Goal: Task Accomplishment & Management: Use online tool/utility

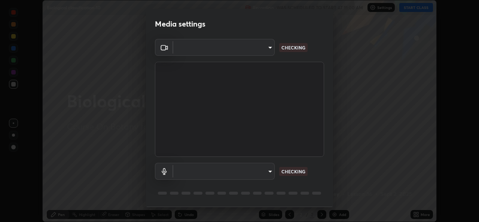
scroll to position [24, 0]
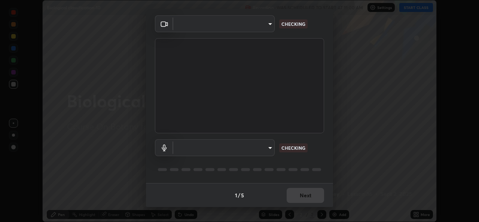
type input "1bae5219f2427241882c49d72a3831d91ccadfd921fc1ac5908e7a23ac13a840"
click at [269, 149] on body "Erase all Biological classification-10 Recording WAS SCHEDULED TO START AT 11:0…" at bounding box center [239, 111] width 479 height 222
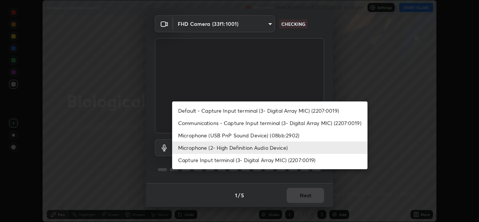
click at [272, 110] on li "Default - Capture Input terminal (3- Digital Array MIC) (2207:0019)" at bounding box center [269, 110] width 195 height 12
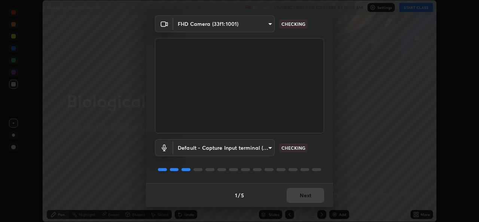
click at [268, 147] on body "Erase all Biological classification-10 Recording WAS SCHEDULED TO START AT 11:0…" at bounding box center [239, 111] width 479 height 222
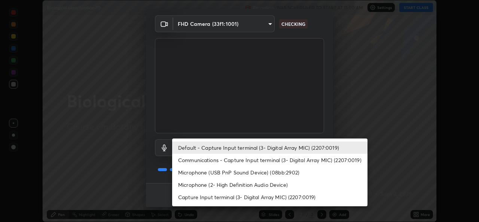
click at [271, 174] on li "Microphone (USB PnP Sound Device) (08bb:2902)" at bounding box center [269, 172] width 195 height 12
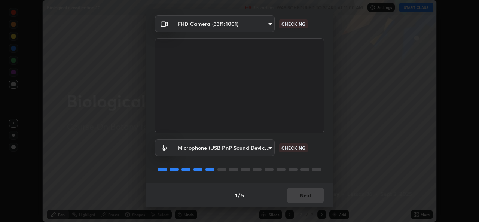
type input "d410c87dc0193b8b3cf58eff1f7b2380d82657523fa13e3063fc85e2b40aee02"
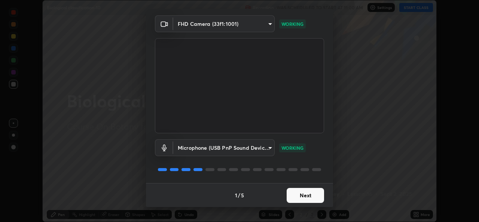
click at [295, 196] on button "Next" at bounding box center [305, 195] width 37 height 15
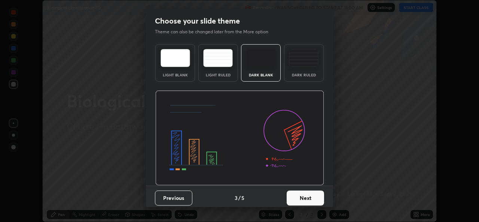
click at [295, 198] on button "Next" at bounding box center [305, 198] width 37 height 15
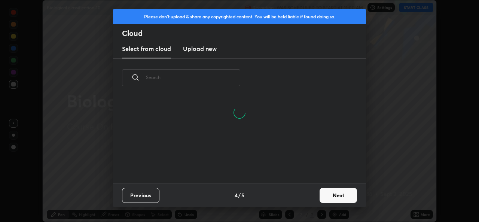
click at [328, 198] on button "Next" at bounding box center [338, 195] width 37 height 15
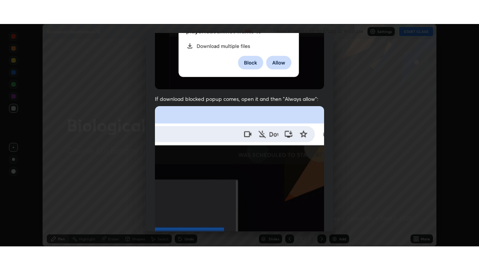
scroll to position [176, 0]
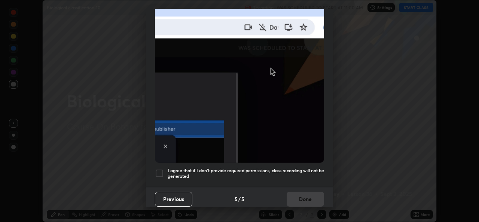
click at [158, 172] on div at bounding box center [159, 173] width 9 height 9
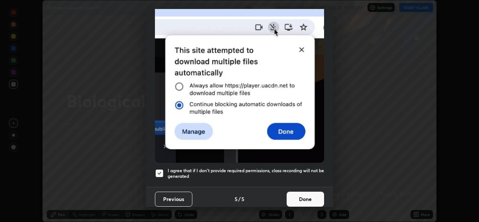
click at [287, 195] on button "Done" at bounding box center [305, 199] width 37 height 15
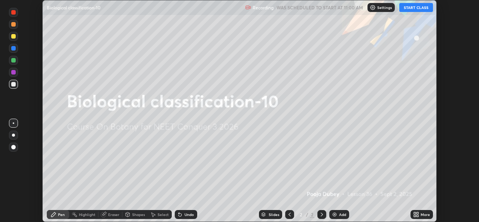
click at [417, 7] on button "START CLASS" at bounding box center [416, 7] width 34 height 9
click at [415, 215] on icon at bounding box center [416, 215] width 6 height 6
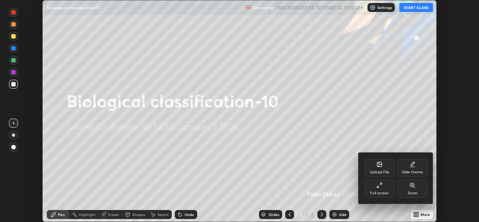
click at [372, 189] on div "Full screen" at bounding box center [380, 189] width 30 height 18
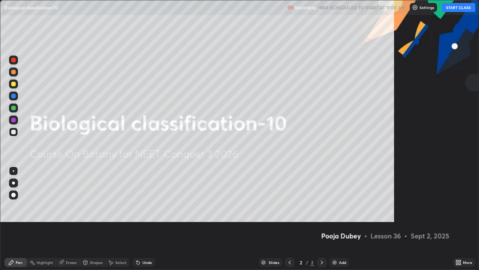
scroll to position [270, 479]
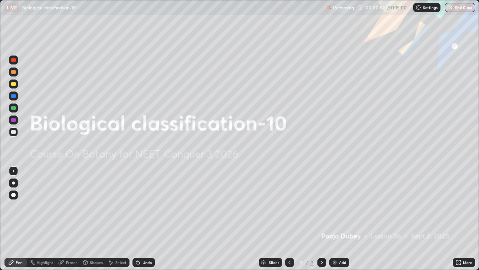
click at [460, 222] on icon at bounding box center [460, 263] width 2 height 2
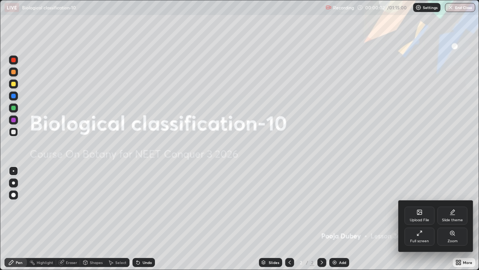
click at [417, 213] on icon at bounding box center [419, 212] width 4 height 4
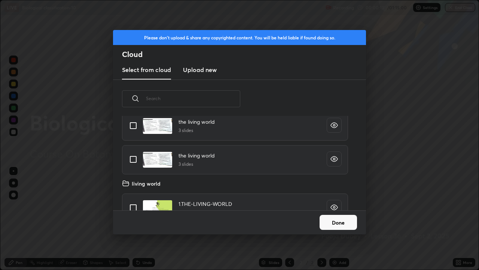
scroll to position [92, 240]
click at [134, 184] on h4 "living world" at bounding box center [146, 183] width 29 height 8
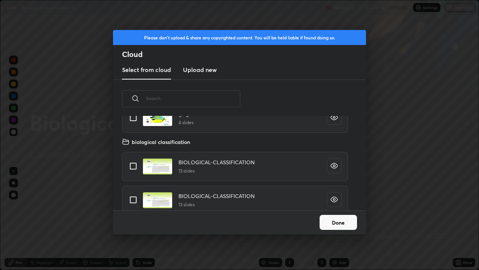
scroll to position [2059, 0]
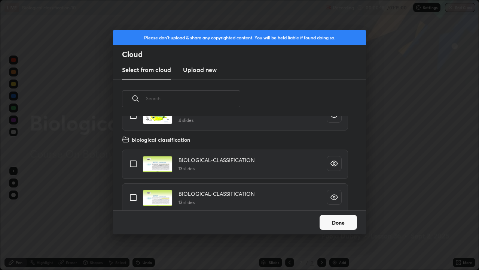
click at [137, 162] on input "grid" at bounding box center [133, 164] width 16 height 16
checkbox input "true"
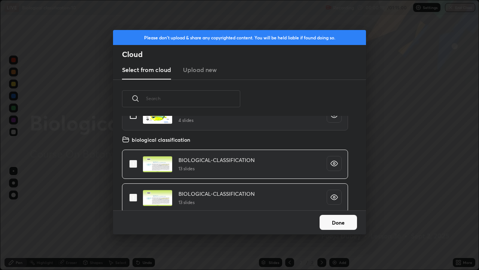
click at [328, 222] on button "Done" at bounding box center [338, 222] width 37 height 15
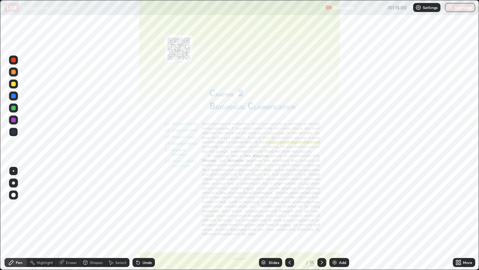
click at [287, 222] on icon at bounding box center [290, 262] width 6 height 6
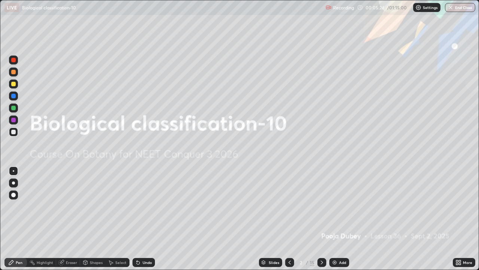
click at [334, 222] on img at bounding box center [335, 262] width 6 height 6
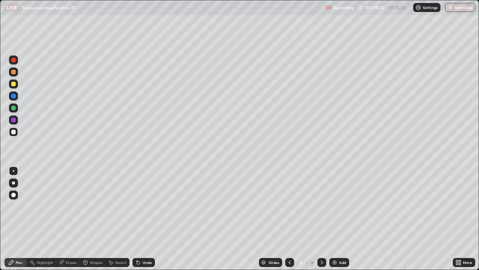
click at [321, 222] on icon at bounding box center [322, 262] width 6 height 6
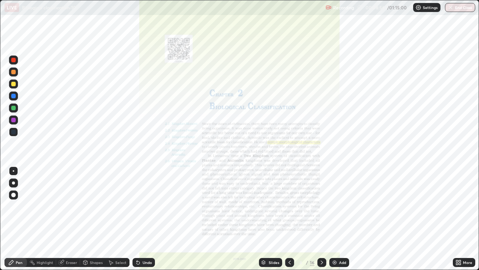
click at [288, 222] on icon at bounding box center [290, 262] width 6 height 6
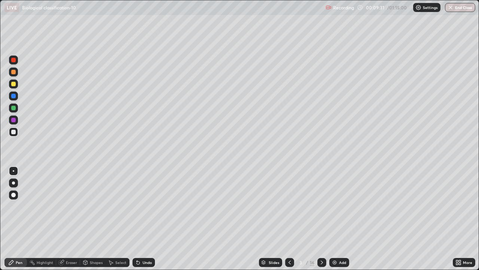
click at [334, 222] on img at bounding box center [335, 262] width 6 height 6
click at [336, 222] on img at bounding box center [335, 262] width 6 height 6
click at [334, 222] on img at bounding box center [335, 262] width 6 height 6
click at [71, 222] on div "Eraser" at bounding box center [71, 262] width 11 height 4
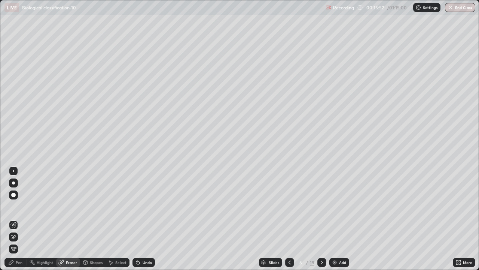
click at [24, 222] on div "Pen" at bounding box center [15, 262] width 22 height 9
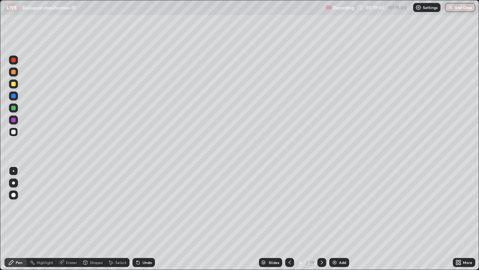
click at [270, 222] on div "Slides" at bounding box center [274, 262] width 10 height 4
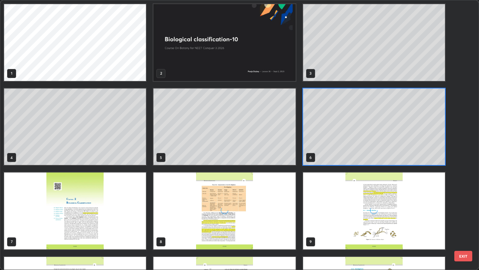
scroll to position [267, 475]
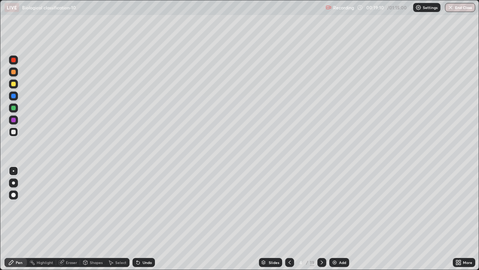
click at [322, 222] on icon at bounding box center [322, 262] width 6 height 6
click at [321, 222] on icon at bounding box center [322, 262] width 6 height 6
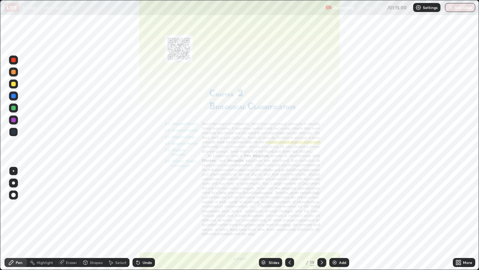
click at [287, 222] on div at bounding box center [289, 262] width 9 height 15
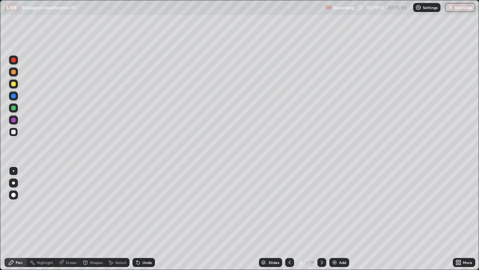
click at [335, 222] on img at bounding box center [335, 262] width 6 height 6
click at [143, 222] on div "Undo" at bounding box center [147, 262] width 9 height 4
click at [13, 183] on div at bounding box center [13, 182] width 3 height 3
click at [18, 108] on div at bounding box center [13, 107] width 9 height 9
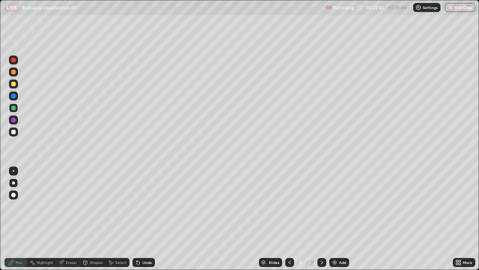
click at [14, 133] on div at bounding box center [13, 132] width 4 height 4
click at [143, 222] on div "Undo" at bounding box center [147, 262] width 9 height 4
click at [140, 222] on icon at bounding box center [138, 262] width 6 height 6
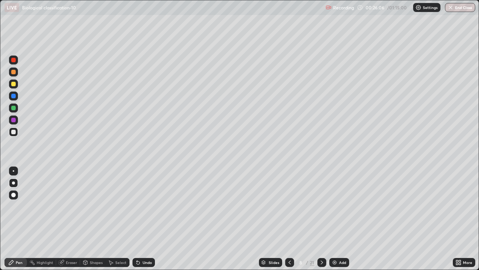
click at [139, 222] on icon at bounding box center [138, 262] width 6 height 6
click at [137, 222] on icon at bounding box center [138, 262] width 3 height 3
click at [137, 222] on icon at bounding box center [137, 260] width 1 height 1
click at [146, 222] on div "Undo" at bounding box center [144, 262] width 22 height 9
click at [150, 222] on div "Undo" at bounding box center [144, 262] width 22 height 9
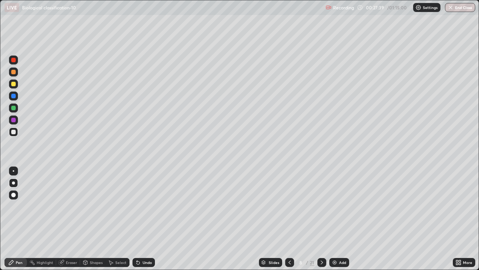
click at [266, 222] on div "Slides" at bounding box center [270, 262] width 23 height 9
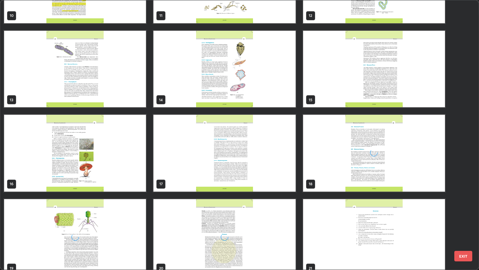
scroll to position [320, 0]
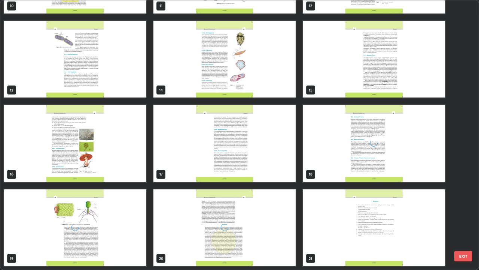
click at [178, 171] on img "grid" at bounding box center [224, 143] width 142 height 77
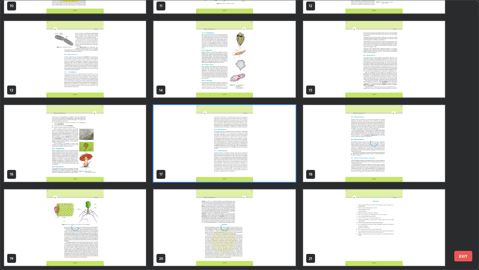
click at [178, 171] on img "grid" at bounding box center [224, 143] width 142 height 77
click at [178, 169] on img "grid" at bounding box center [224, 143] width 142 height 77
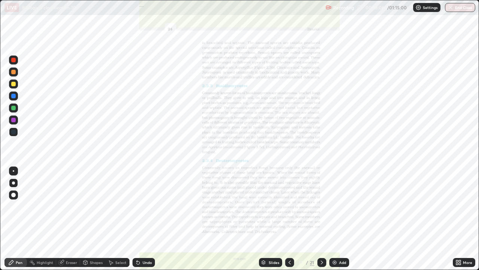
click at [264, 222] on icon at bounding box center [263, 262] width 4 height 4
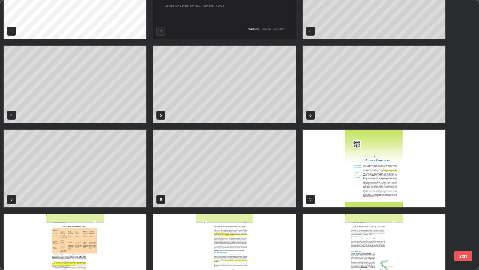
scroll to position [42, 0]
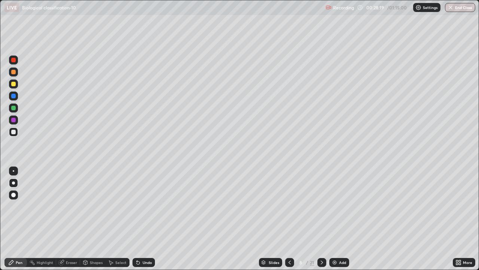
click at [12, 108] on div at bounding box center [13, 108] width 4 height 4
click at [97, 222] on div "Shapes" at bounding box center [96, 262] width 13 height 4
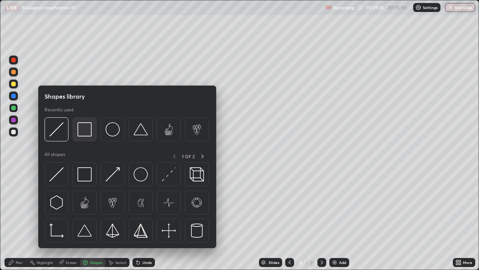
click at [88, 131] on img at bounding box center [84, 129] width 14 height 14
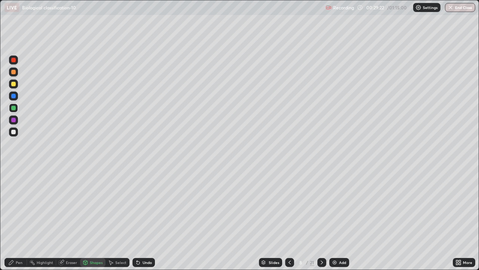
click at [15, 60] on div at bounding box center [13, 60] width 4 height 4
click at [12, 132] on div at bounding box center [13, 132] width 4 height 4
click at [145, 222] on div "Undo" at bounding box center [144, 262] width 22 height 9
click at [13, 63] on div at bounding box center [13, 59] width 9 height 9
click at [17, 222] on div "Pen" at bounding box center [15, 262] width 22 height 9
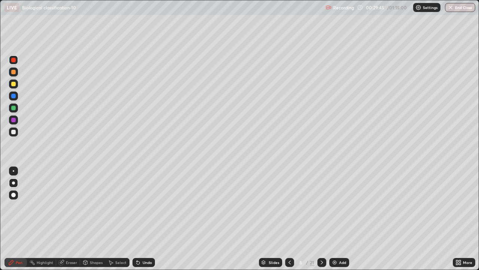
click at [13, 132] on div at bounding box center [13, 132] width 4 height 4
click at [479, 48] on div "Setting up your live class" at bounding box center [239, 135] width 479 height 270
click at [479, 46] on div "Setting up your live class" at bounding box center [239, 135] width 479 height 270
click at [337, 222] on img at bounding box center [335, 262] width 6 height 6
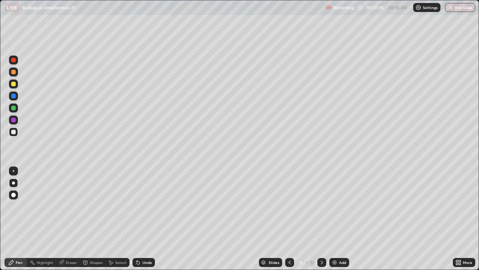
click at [72, 222] on div "Eraser" at bounding box center [71, 262] width 11 height 4
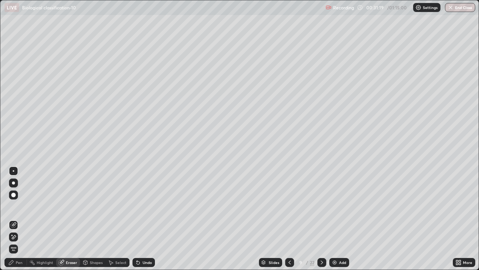
click at [91, 222] on div "Shapes" at bounding box center [96, 262] width 13 height 4
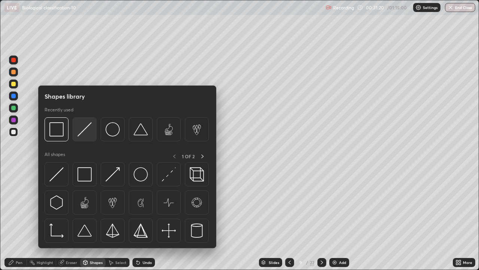
click at [84, 136] on div at bounding box center [85, 129] width 24 height 24
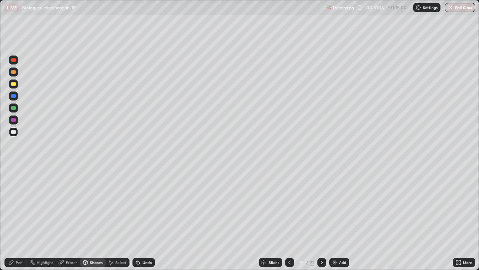
click at [14, 222] on div "Pen" at bounding box center [15, 262] width 22 height 9
click at [264, 222] on icon at bounding box center [263, 262] width 4 height 4
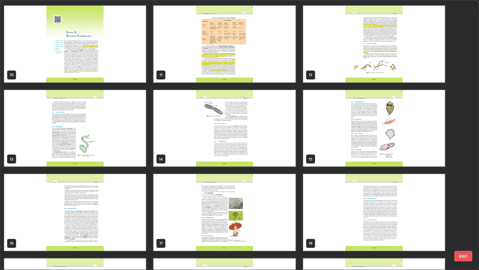
scroll to position [277, 0]
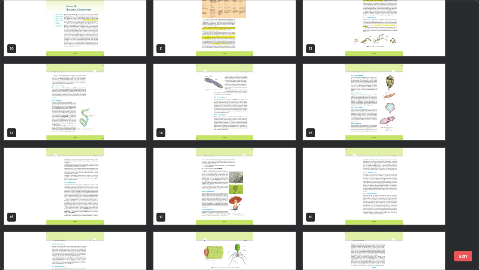
click at [203, 209] on img "grid" at bounding box center [224, 185] width 142 height 77
click at [198, 209] on img "grid" at bounding box center [224, 185] width 142 height 77
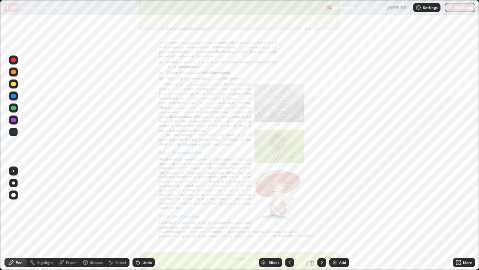
click at [198, 209] on img "grid" at bounding box center [224, 185] width 142 height 77
click at [259, 222] on div "Slides" at bounding box center [270, 262] width 23 height 9
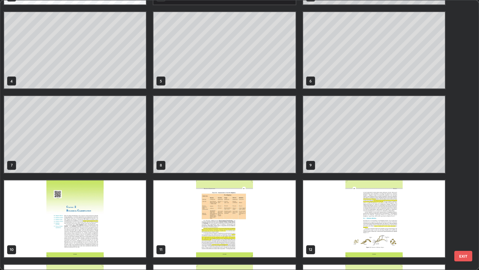
scroll to position [74, 0]
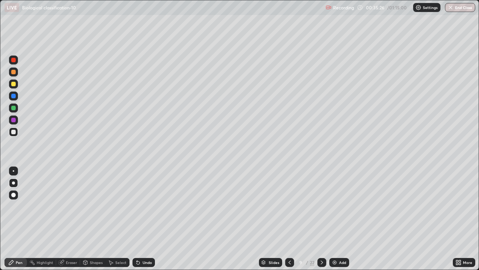
click at [264, 222] on icon at bounding box center [264, 262] width 4 height 1
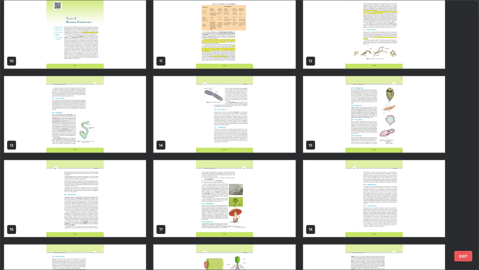
scroll to position [265, 0]
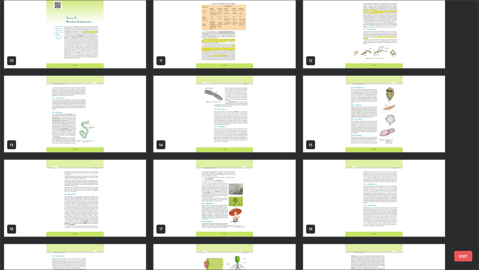
click at [174, 219] on img "grid" at bounding box center [224, 197] width 142 height 77
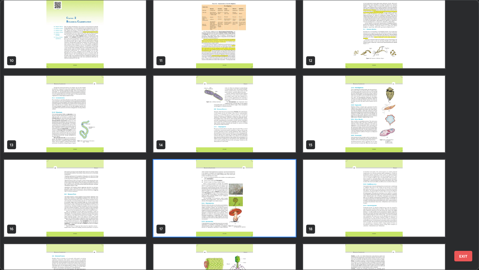
click at [174, 216] on img "grid" at bounding box center [224, 197] width 142 height 77
click at [176, 213] on img "grid" at bounding box center [224, 197] width 142 height 77
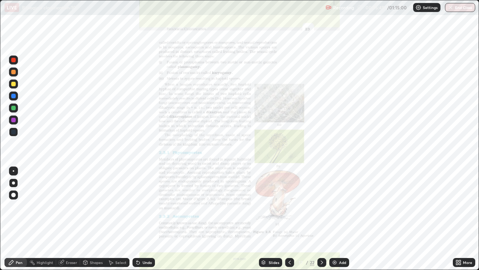
click at [265, 222] on div "Slides" at bounding box center [270, 262] width 23 height 9
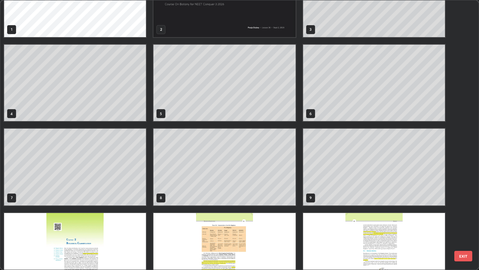
scroll to position [43, 0]
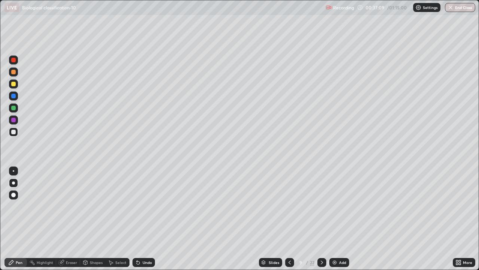
click at [334, 222] on img at bounding box center [335, 262] width 6 height 6
click at [143, 222] on div "Undo" at bounding box center [147, 262] width 9 height 4
click at [14, 73] on div at bounding box center [13, 72] width 4 height 4
click at [143, 222] on div "Undo" at bounding box center [144, 262] width 22 height 9
click at [139, 222] on icon at bounding box center [138, 262] width 3 height 3
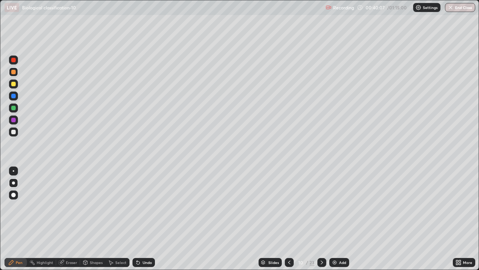
click at [266, 222] on div "Slides" at bounding box center [270, 262] width 23 height 9
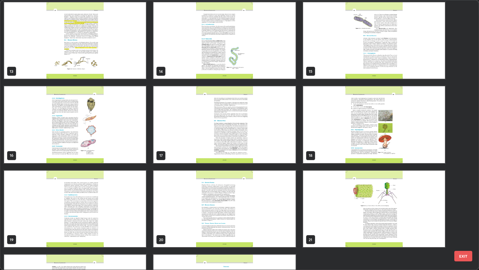
scroll to position [321, 0]
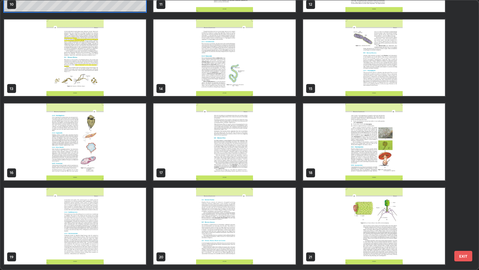
click at [320, 168] on img "grid" at bounding box center [374, 141] width 142 height 77
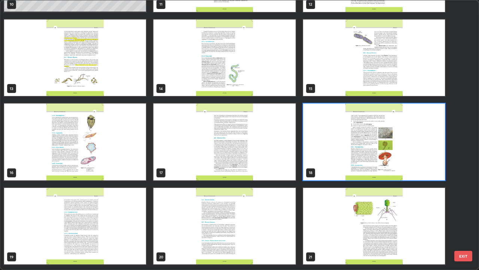
click at [323, 168] on img "grid" at bounding box center [374, 141] width 142 height 77
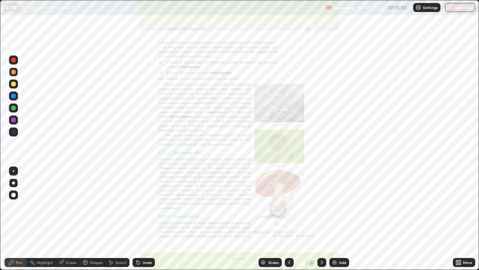
click at [323, 168] on img "grid" at bounding box center [374, 141] width 142 height 77
click at [457, 222] on icon at bounding box center [457, 261] width 2 height 2
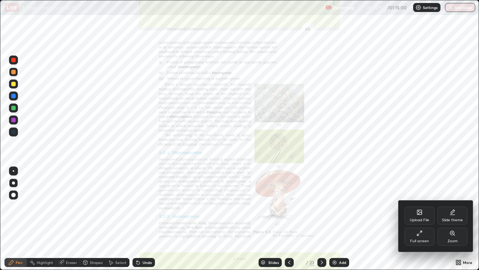
click at [453, 222] on div "Zoom" at bounding box center [453, 236] width 30 height 18
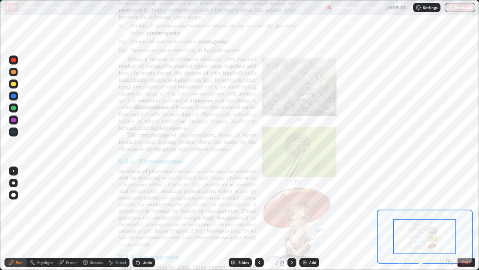
click at [449, 222] on icon at bounding box center [449, 261] width 2 height 0
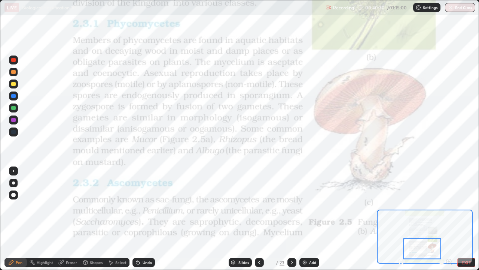
click at [233, 222] on icon at bounding box center [233, 261] width 4 height 2
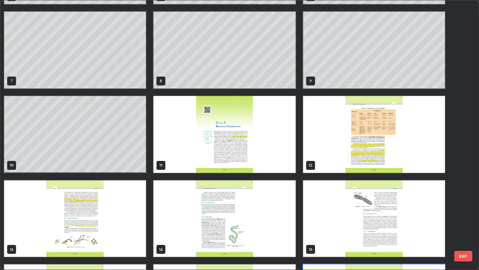
scroll to position [159, 0]
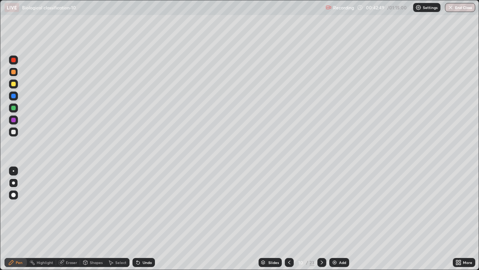
click at [13, 130] on div at bounding box center [13, 132] width 4 height 4
click at [137, 222] on icon at bounding box center [137, 260] width 1 height 1
click at [137, 222] on div "Undo" at bounding box center [144, 262] width 22 height 9
click at [137, 222] on icon at bounding box center [137, 260] width 1 height 1
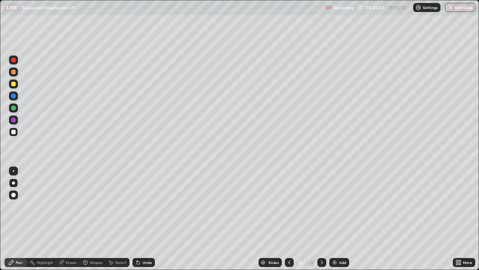
click at [262, 222] on div "Slides" at bounding box center [270, 262] width 23 height 9
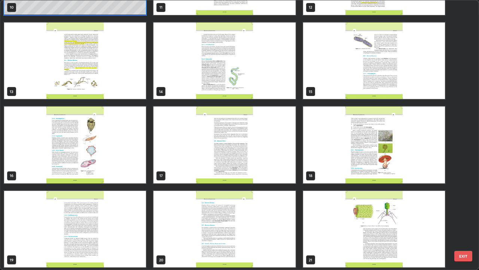
scroll to position [318, 0]
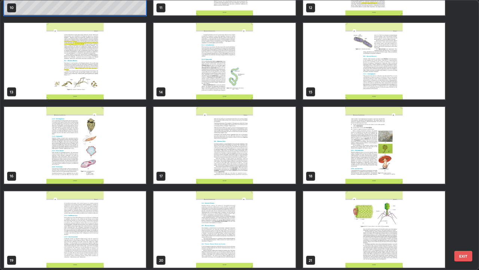
click at [319, 176] on img "grid" at bounding box center [374, 145] width 142 height 77
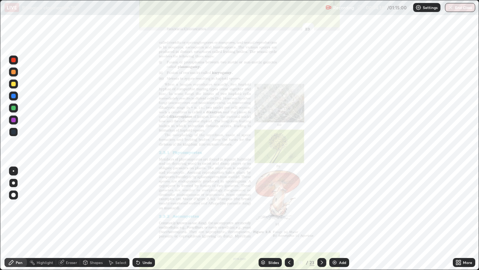
click at [319, 176] on img "grid" at bounding box center [374, 145] width 142 height 77
click at [267, 222] on div "Slides" at bounding box center [270, 262] width 23 height 9
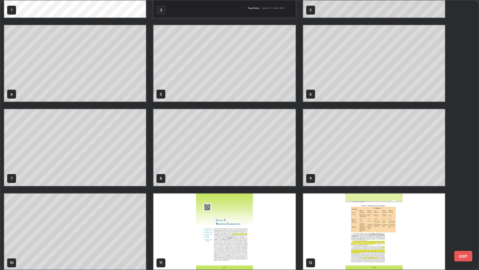
scroll to position [79, 0]
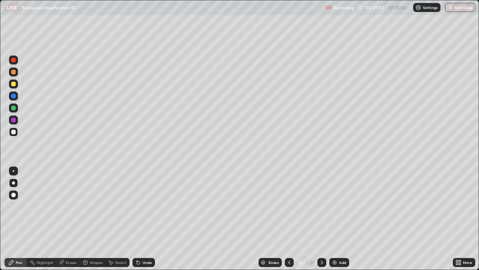
click at [337, 222] on div "Add" at bounding box center [339, 262] width 20 height 9
click at [289, 222] on icon at bounding box center [289, 262] width 6 height 6
click at [338, 222] on div "Add" at bounding box center [339, 262] width 20 height 9
click at [13, 61] on div at bounding box center [13, 60] width 4 height 4
click at [13, 107] on div at bounding box center [13, 108] width 4 height 4
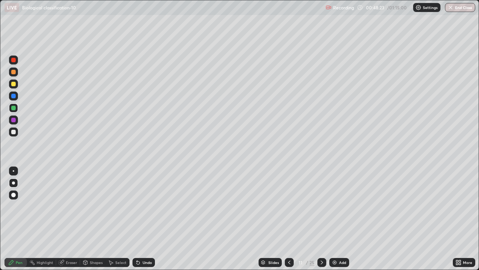
click at [12, 130] on div at bounding box center [13, 132] width 4 height 4
click at [265, 222] on icon at bounding box center [263, 261] width 4 height 2
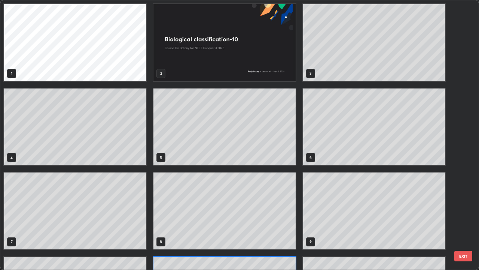
scroll to position [267, 475]
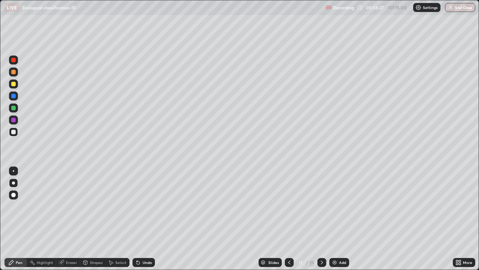
click at [335, 222] on img at bounding box center [335, 262] width 6 height 6
click at [13, 108] on div at bounding box center [13, 108] width 4 height 4
click at [266, 222] on div "Slides" at bounding box center [270, 262] width 23 height 9
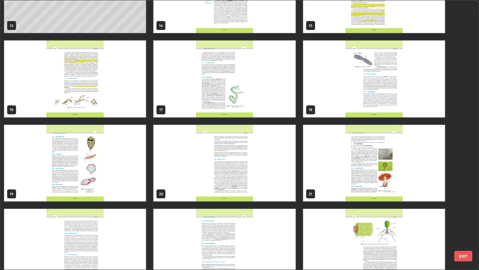
scroll to position [386, 0]
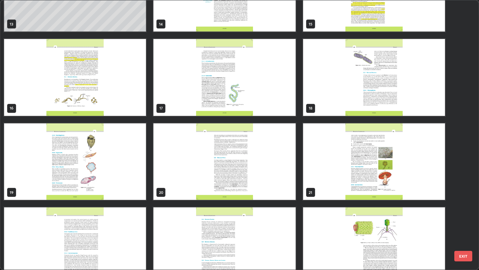
click at [95, 222] on img "grid" at bounding box center [75, 245] width 142 height 77
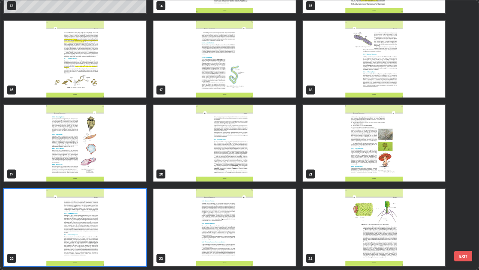
click at [98, 222] on img "grid" at bounding box center [75, 227] width 142 height 77
click at [99, 222] on img "grid" at bounding box center [75, 227] width 142 height 77
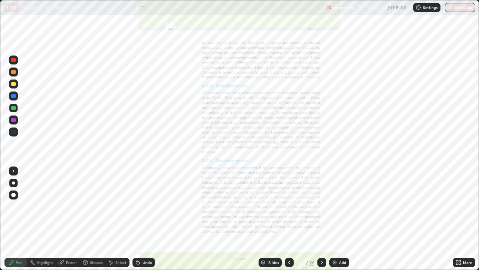
click at [457, 222] on icon at bounding box center [457, 261] width 2 height 2
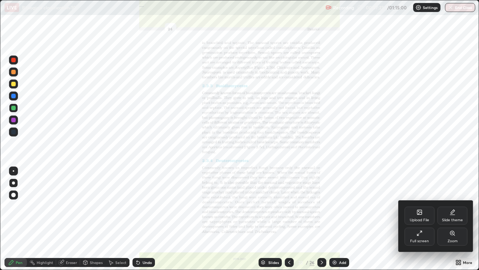
click at [459, 222] on div "Zoom" at bounding box center [453, 236] width 30 height 18
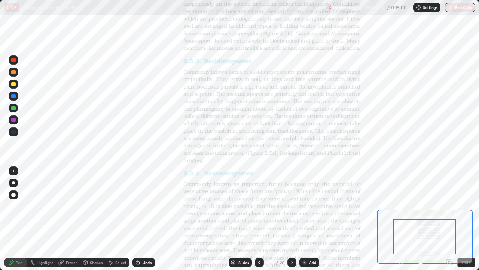
click at [449, 222] on icon at bounding box center [449, 261] width 2 height 0
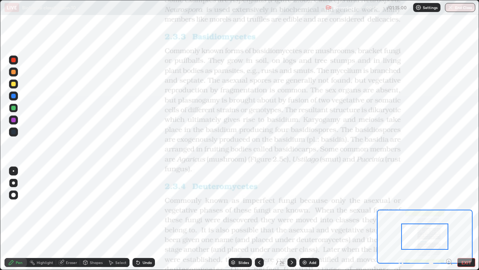
click at [449, 222] on icon at bounding box center [449, 261] width 2 height 0
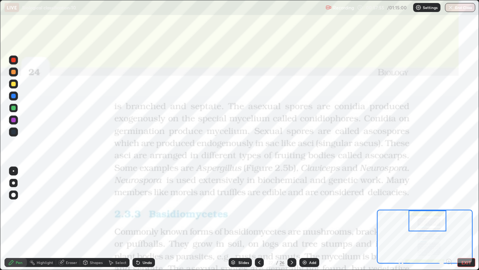
click at [234, 222] on icon at bounding box center [233, 262] width 4 height 4
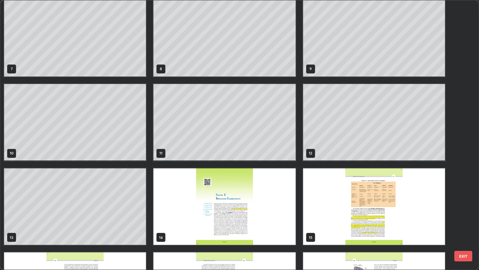
scroll to position [171, 0]
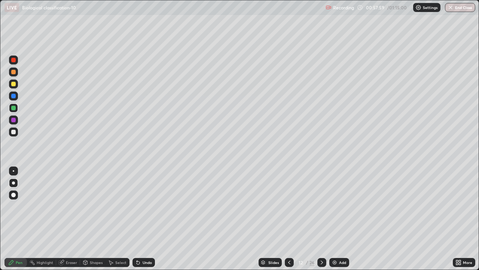
click at [15, 131] on div at bounding box center [13, 132] width 4 height 4
click at [15, 110] on div at bounding box center [13, 108] width 4 height 4
click at [11, 62] on div at bounding box center [13, 59] width 9 height 9
click at [71, 222] on div "Eraser" at bounding box center [71, 262] width 11 height 4
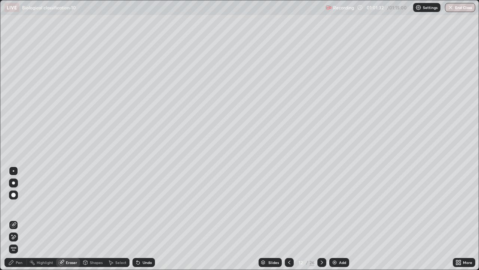
click at [13, 222] on icon at bounding box center [13, 237] width 6 height 6
click at [335, 222] on img at bounding box center [335, 262] width 6 height 6
click at [288, 222] on icon at bounding box center [290, 262] width 6 height 6
click at [318, 222] on div at bounding box center [321, 262] width 9 height 9
click at [13, 222] on icon at bounding box center [11, 262] width 6 height 6
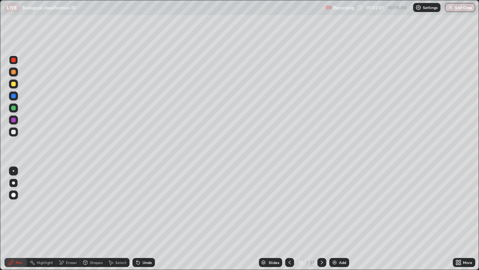
click at [16, 108] on div at bounding box center [13, 107] width 9 height 9
click at [289, 222] on icon at bounding box center [290, 262] width 6 height 6
click at [13, 133] on div at bounding box center [13, 132] width 4 height 4
click at [143, 222] on div "Undo" at bounding box center [144, 262] width 22 height 9
click at [148, 222] on div "Undo" at bounding box center [144, 262] width 22 height 9
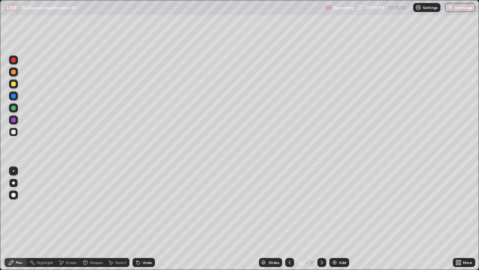
click at [14, 111] on div at bounding box center [13, 107] width 9 height 9
click at [15, 128] on div at bounding box center [13, 131] width 9 height 9
click at [13, 109] on div at bounding box center [13, 108] width 4 height 4
click at [13, 131] on div at bounding box center [13, 132] width 4 height 4
click at [13, 110] on div at bounding box center [13, 107] width 9 height 9
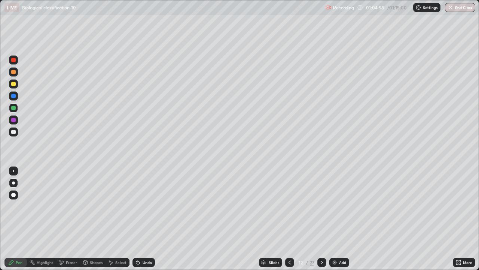
click at [14, 131] on div at bounding box center [13, 132] width 4 height 4
click at [13, 108] on div at bounding box center [13, 108] width 4 height 4
click at [15, 135] on div at bounding box center [13, 131] width 9 height 9
click at [321, 222] on icon at bounding box center [322, 262] width 6 height 6
click at [269, 222] on div "Slides" at bounding box center [274, 262] width 10 height 4
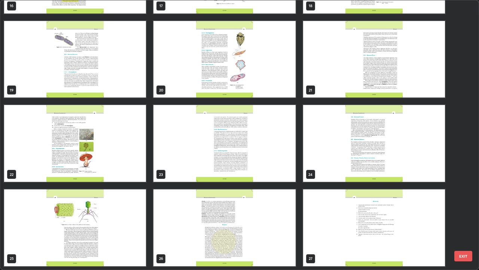
scroll to position [488, 0]
click at [174, 161] on img "grid" at bounding box center [224, 143] width 142 height 77
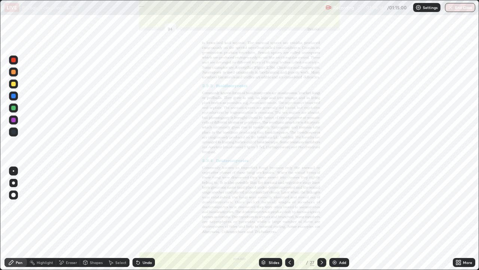
click at [174, 160] on img "grid" at bounding box center [224, 143] width 142 height 77
click at [453, 222] on div "More" at bounding box center [464, 262] width 22 height 15
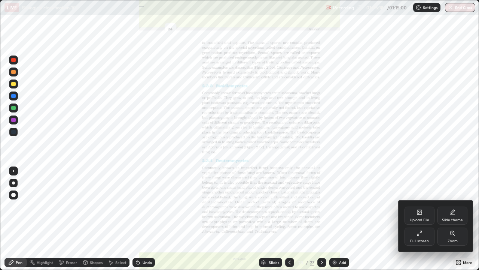
click at [457, 222] on div "Zoom" at bounding box center [453, 236] width 30 height 18
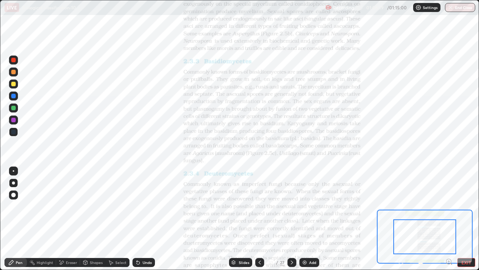
click at [449, 222] on icon at bounding box center [449, 261] width 2 height 0
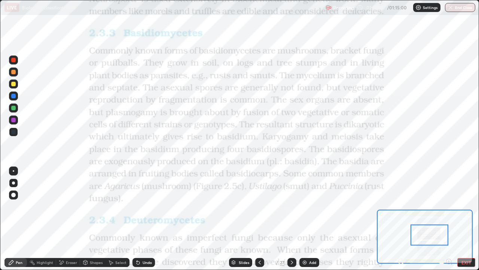
click at [238, 222] on div "Slides" at bounding box center [240, 262] width 23 height 9
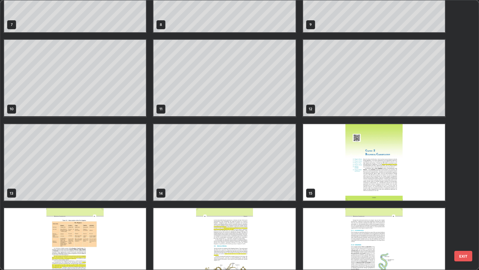
scroll to position [215, 0]
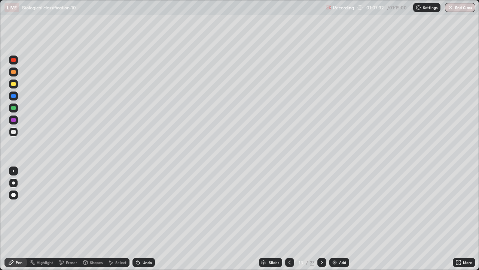
click at [289, 222] on icon at bounding box center [290, 262] width 6 height 6
click at [68, 222] on div "Eraser" at bounding box center [71, 262] width 11 height 4
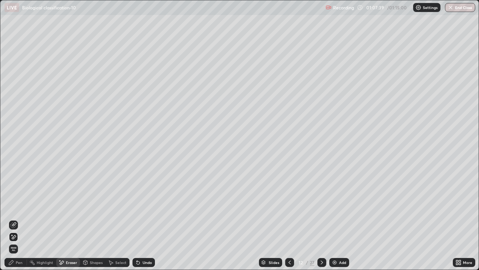
click at [14, 222] on div "Pen" at bounding box center [15, 262] width 22 height 9
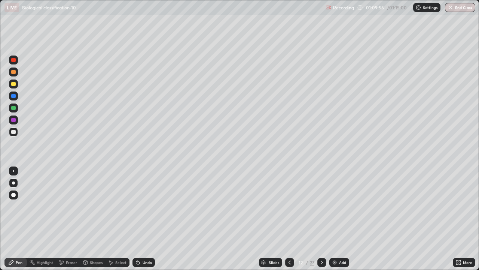
click at [336, 222] on img at bounding box center [335, 262] width 6 height 6
click at [263, 222] on icon at bounding box center [263, 261] width 4 height 2
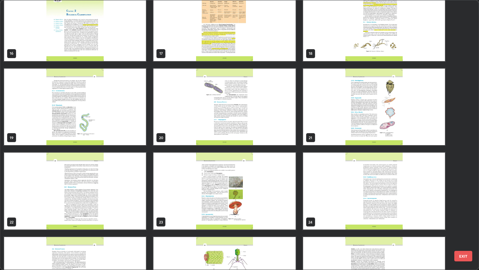
scroll to position [438, 0]
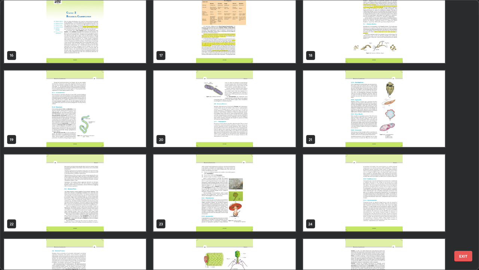
click at [317, 212] on img "grid" at bounding box center [374, 192] width 142 height 77
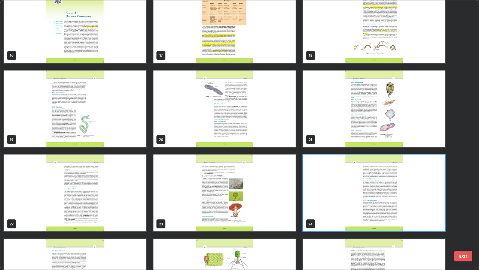
click at [315, 209] on img "grid" at bounding box center [374, 192] width 142 height 77
click at [313, 207] on img "grid" at bounding box center [374, 192] width 142 height 77
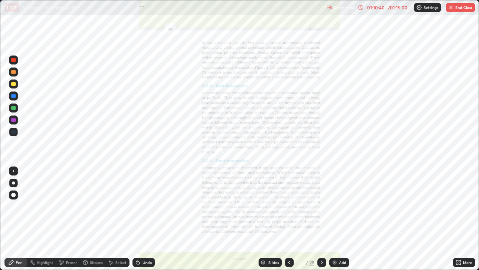
click at [262, 222] on icon at bounding box center [263, 262] width 4 height 1
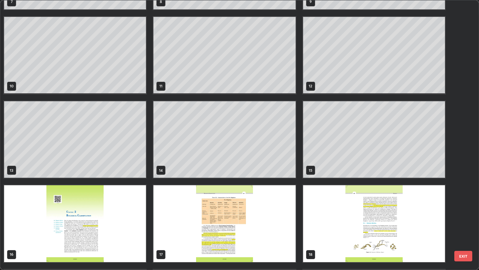
scroll to position [240, 0]
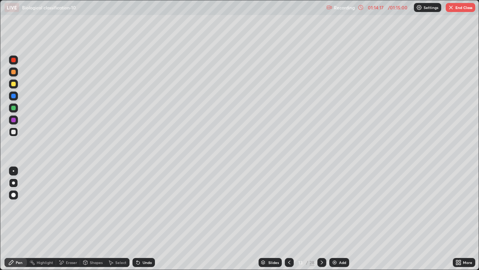
click at [456, 7] on button "End Class" at bounding box center [461, 7] width 30 height 9
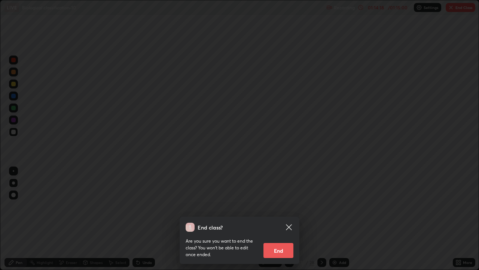
click at [302, 220] on div "End class? Are you sure you want to end the class? You won’t be able to edit on…" at bounding box center [239, 135] width 479 height 270
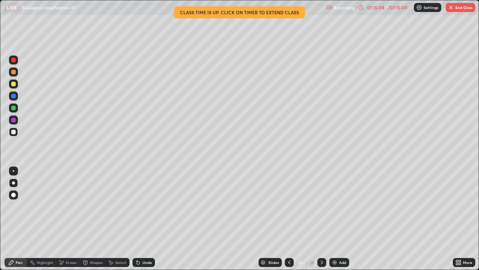
click at [453, 9] on img "button" at bounding box center [451, 7] width 6 height 6
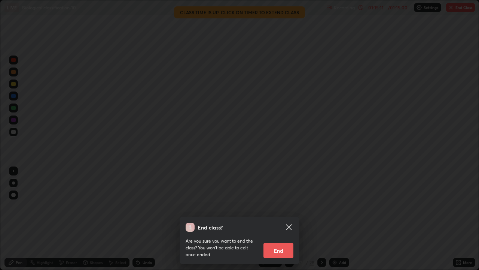
click at [269, 222] on button "End" at bounding box center [279, 250] width 30 height 15
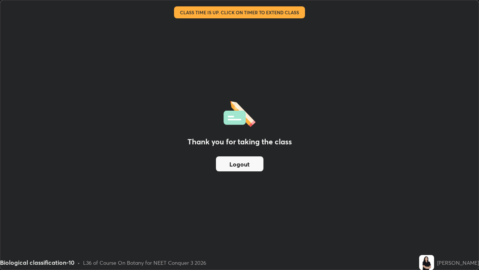
click at [206, 169] on div "Thank you for taking the class Logout" at bounding box center [239, 134] width 478 height 269
click at [226, 163] on button "Logout" at bounding box center [240, 163] width 48 height 15
